Goal: Information Seeking & Learning: Learn about a topic

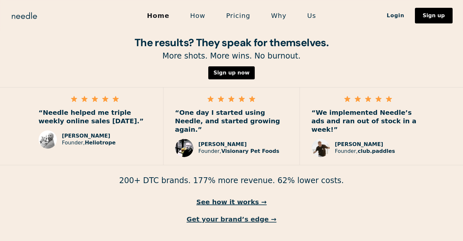
scroll to position [949, 0]
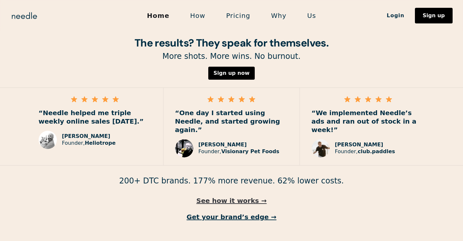
click at [244, 196] on link "See how it works →" at bounding box center [231, 200] width 463 height 8
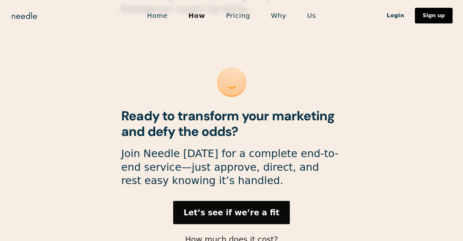
scroll to position [1776, 0]
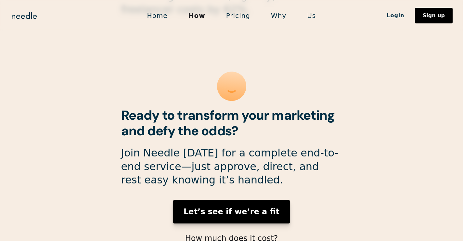
click at [239, 207] on strong "Let’s see if we’re a fit" at bounding box center [232, 211] width 96 height 9
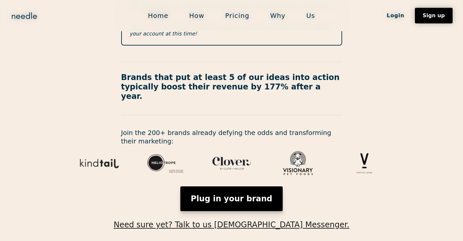
scroll to position [254, 0]
click at [256, 187] on link "Plug in your brand" at bounding box center [231, 199] width 102 height 25
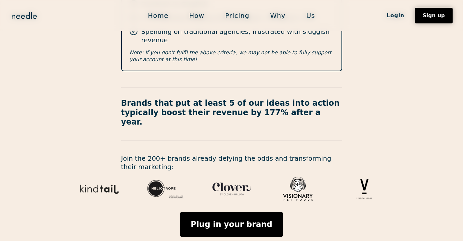
scroll to position [229, 0]
click at [276, 17] on link "Why" at bounding box center [278, 16] width 36 height 14
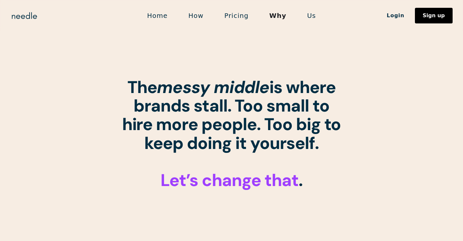
click at [245, 16] on link "Pricing" at bounding box center [236, 16] width 45 height 14
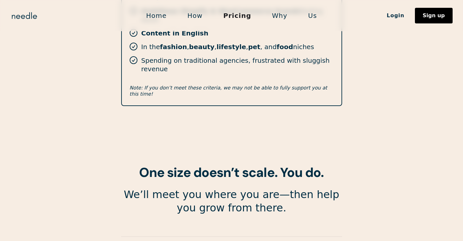
scroll to position [1065, 0]
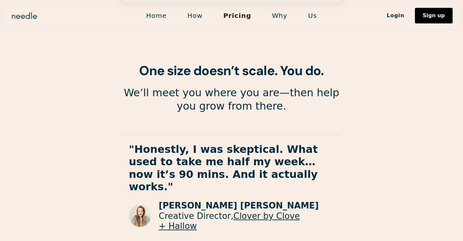
click at [276, 16] on link "Why" at bounding box center [280, 16] width 36 height 14
click at [312, 14] on link "Us" at bounding box center [313, 16] width 30 height 14
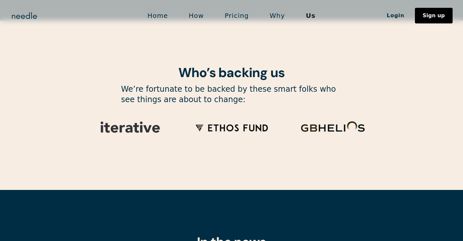
scroll to position [1990, 0]
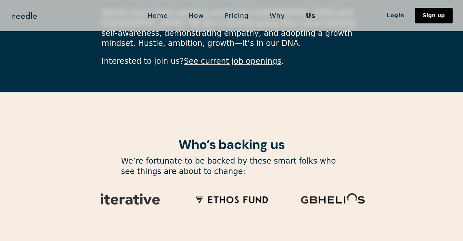
click at [219, 184] on img at bounding box center [231, 199] width 91 height 31
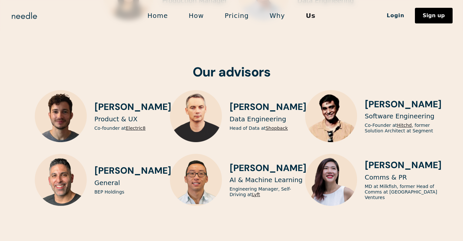
scroll to position [1638, 0]
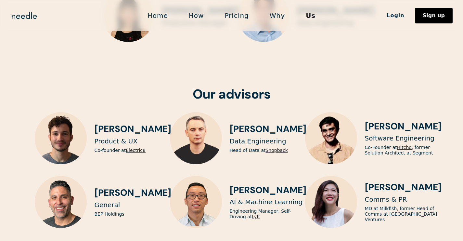
click at [162, 18] on link "Home" at bounding box center [157, 16] width 41 height 14
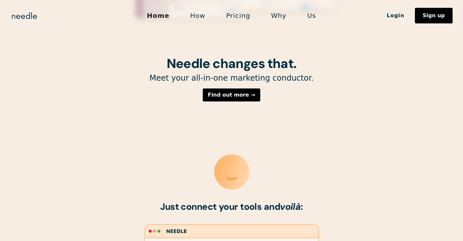
scroll to position [200, 0]
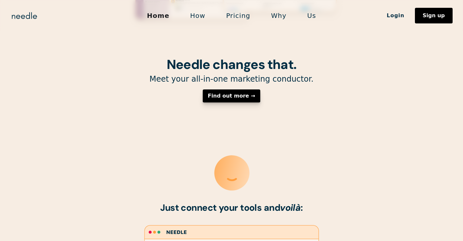
click at [246, 102] on link "Find out more →" at bounding box center [232, 95] width 58 height 13
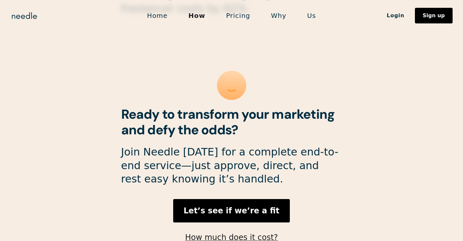
scroll to position [1776, 0]
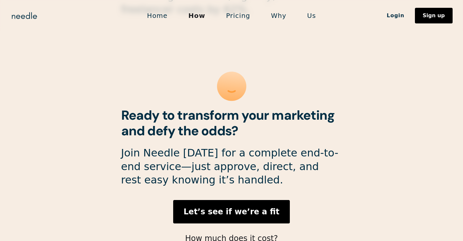
click at [248, 138] on div "Bottom line? Brands on Needle have grown 177% in a year while slashing marketin…" at bounding box center [231, 113] width 221 height 317
click at [246, 207] on strong "Let’s see if we’re a fit" at bounding box center [232, 211] width 96 height 9
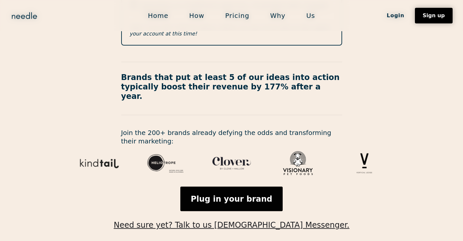
scroll to position [254, 0]
click at [242, 211] on link "Need sure yet? Talk to us on Messenger." at bounding box center [232, 220] width 236 height 18
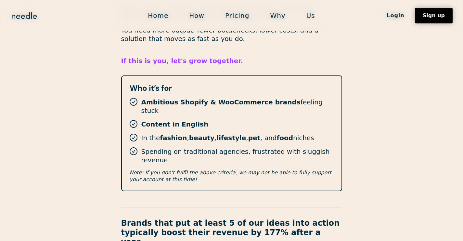
scroll to position [61, 0]
